Goal: Find specific page/section: Find specific page/section

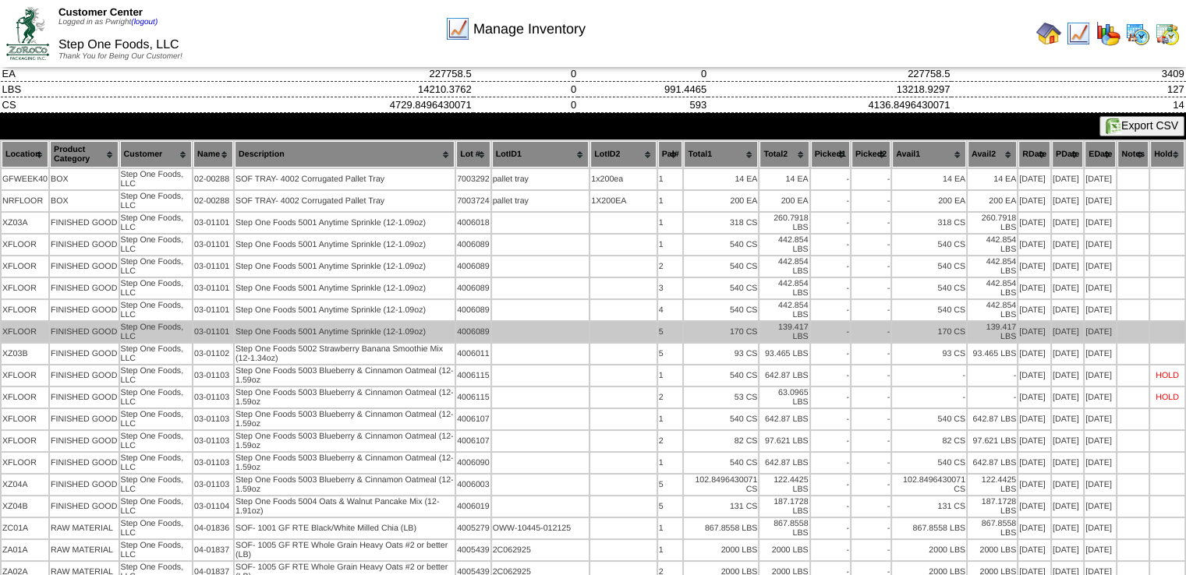
scroll to position [78, 0]
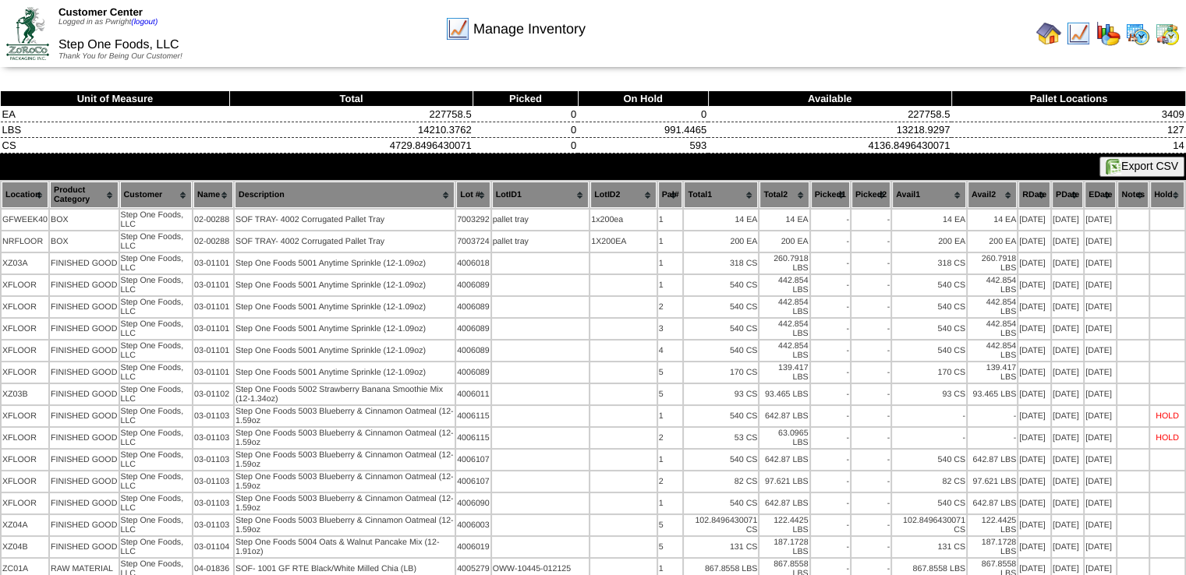
click at [1045, 38] on img at bounding box center [1048, 33] width 25 height 25
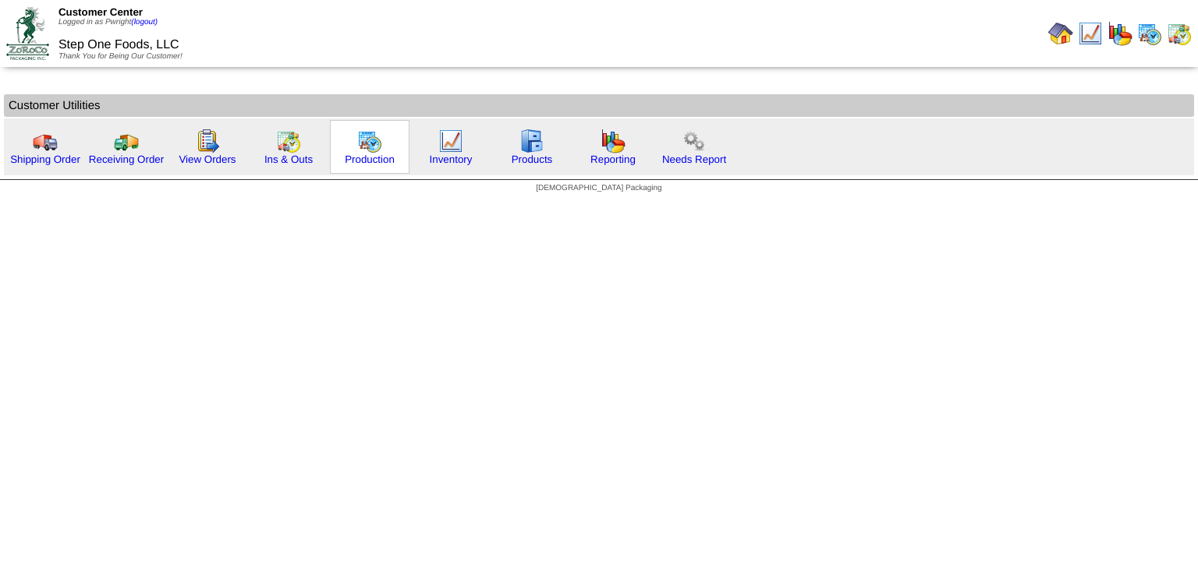
click at [359, 133] on img at bounding box center [369, 141] width 25 height 25
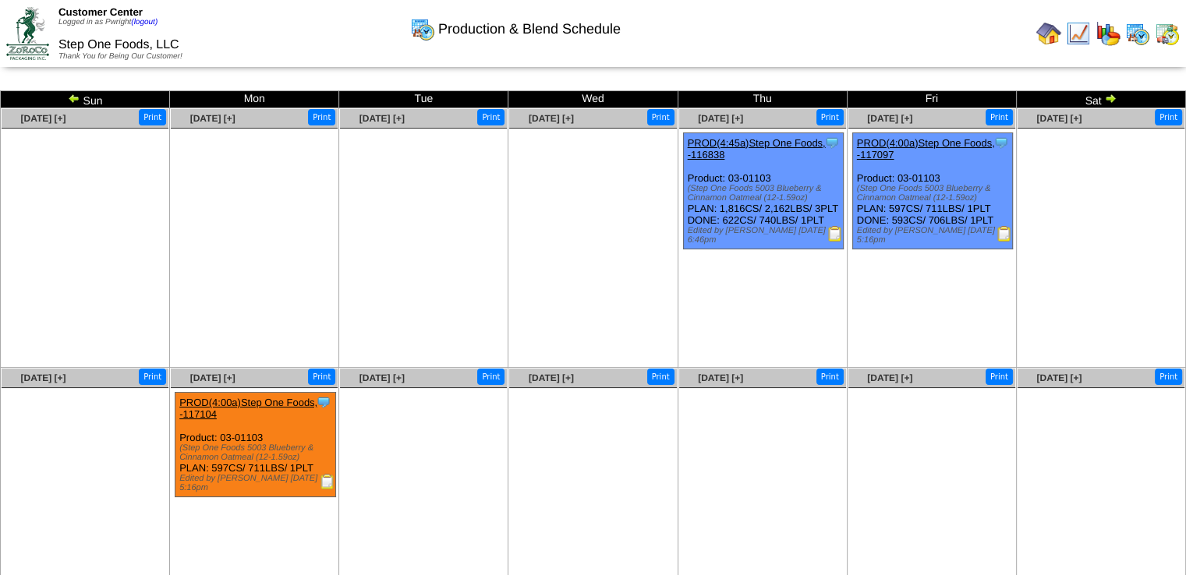
click at [74, 97] on img at bounding box center [74, 98] width 12 height 12
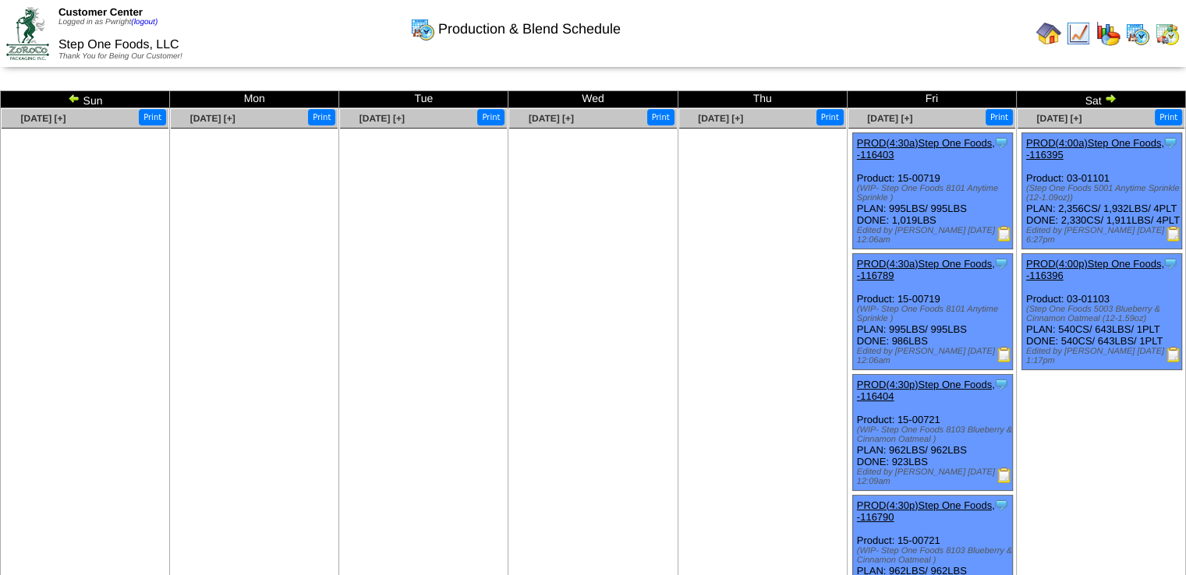
click at [76, 99] on img at bounding box center [74, 98] width 12 height 12
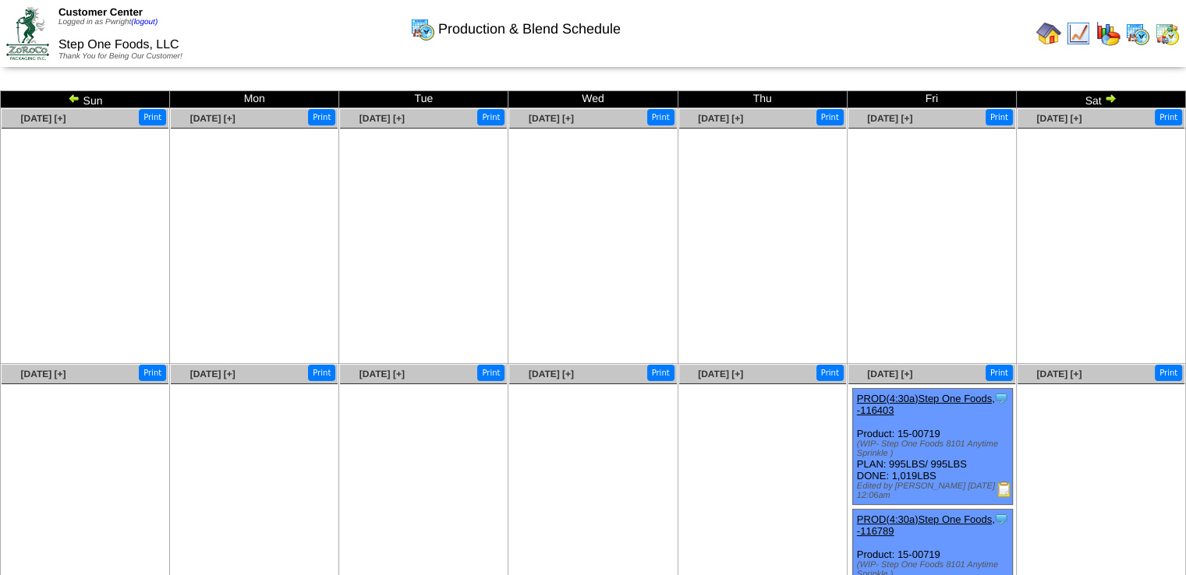
click at [70, 101] on img at bounding box center [74, 98] width 12 height 12
